Goal: Ask a question

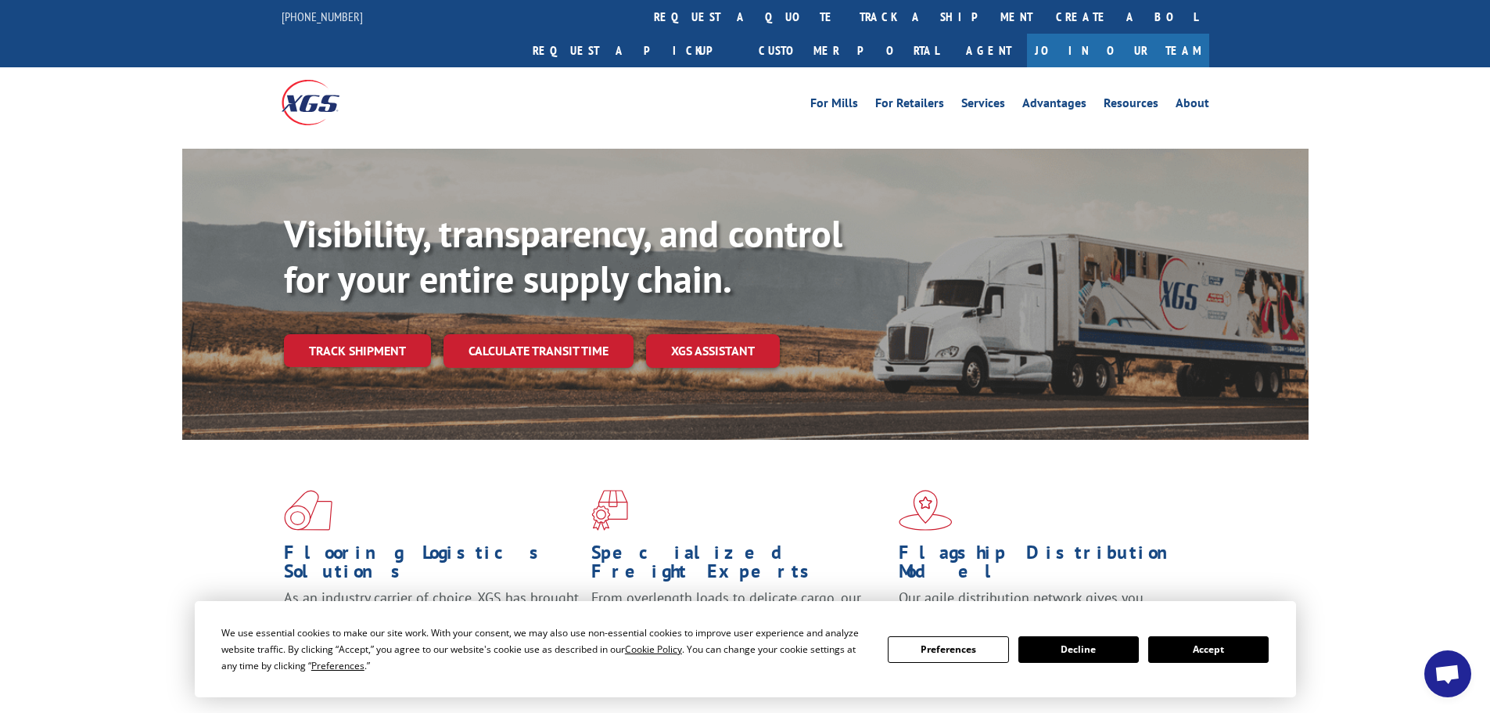
click at [1208, 655] on button "Accept" at bounding box center [1208, 649] width 120 height 27
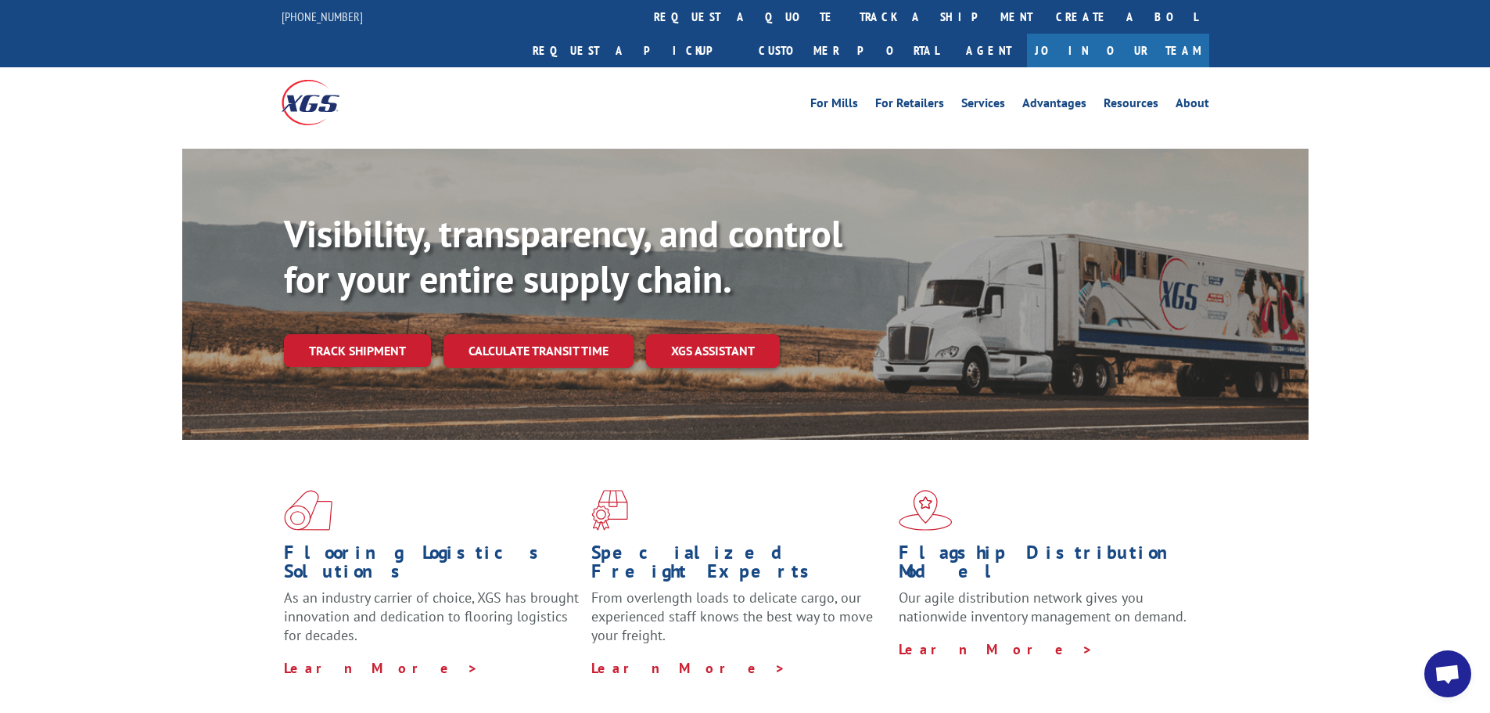
click at [1436, 673] on span "Open chat" at bounding box center [1448, 675] width 26 height 22
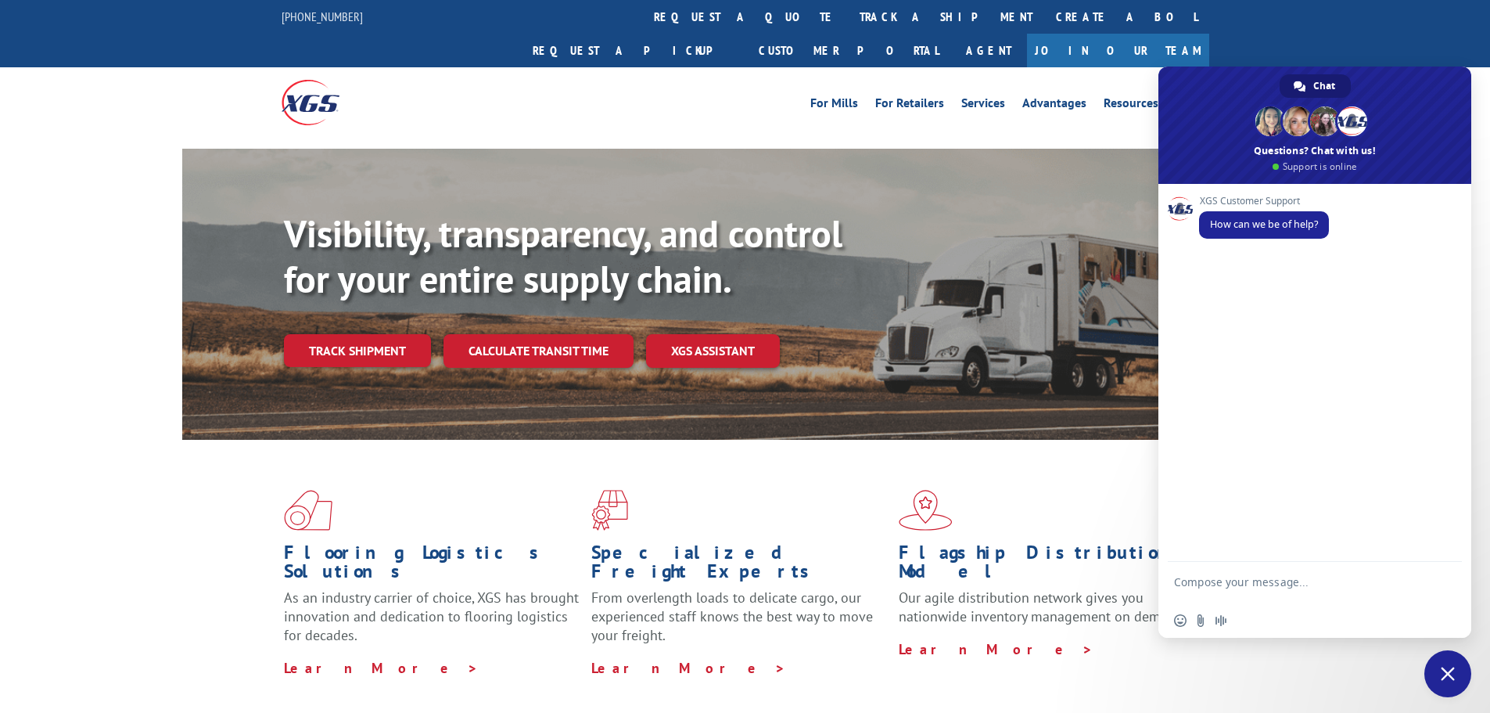
click at [1244, 583] on textarea "Compose your message..." at bounding box center [1297, 589] width 247 height 28
paste textarea "PO #56512599"
click at [1256, 598] on textarea "Hello.. Can you please check this order and let me know if the delivery address…" at bounding box center [1297, 582] width 247 height 42
type textarea "Hello.. Can you please check this order and let me know if the delivery address…"
click at [1446, 569] on span "Send" at bounding box center [1444, 568] width 12 height 12
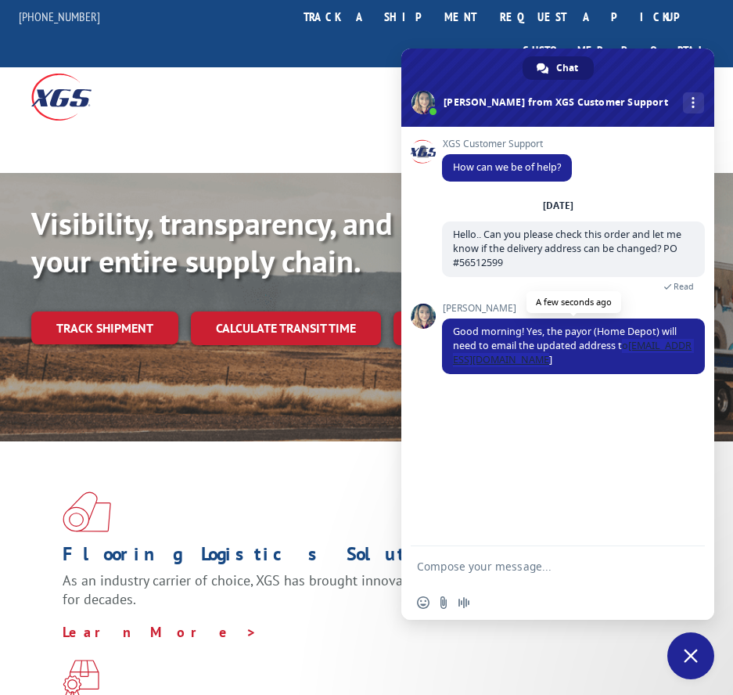
drag, startPoint x: 621, startPoint y: 344, endPoint x: 675, endPoint y: 367, distance: 58.5
click at [675, 367] on span "Good morning! Yes, the payor (Home Depot) will need to email the updated addres…" at bounding box center [573, 346] width 263 height 56
copy span "o [EMAIL_ADDRESS][DOMAIN_NAME]"
click at [464, 569] on textarea "Compose your message..." at bounding box center [540, 566] width 247 height 14
type textarea "okay thank you!!!"
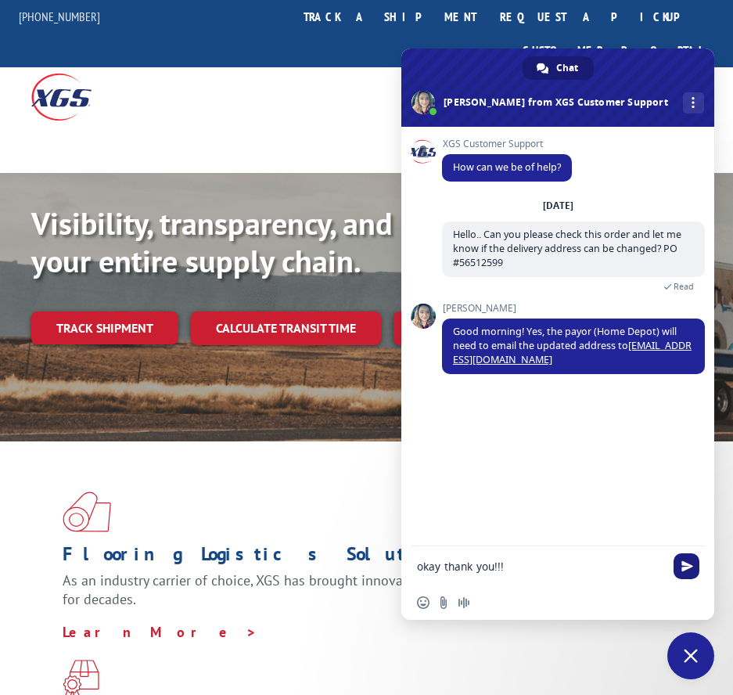
click at [680, 570] on span "Send" at bounding box center [686, 566] width 26 height 26
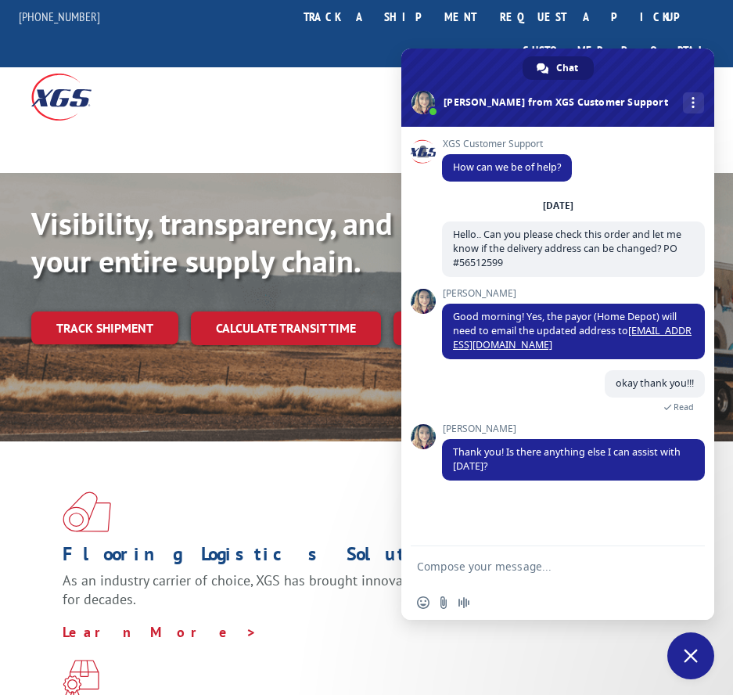
drag, startPoint x: 463, startPoint y: 563, endPoint x: 442, endPoint y: 552, distance: 23.8
click at [463, 562] on textarea "Compose your message..." at bounding box center [540, 566] width 247 height 14
type textarea "no. have a good day."
